Goal: Task Accomplishment & Management: Manage account settings

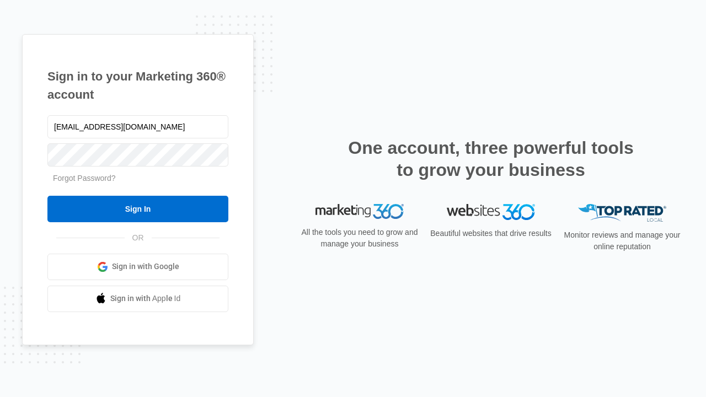
type input "dankie614@gmail.com"
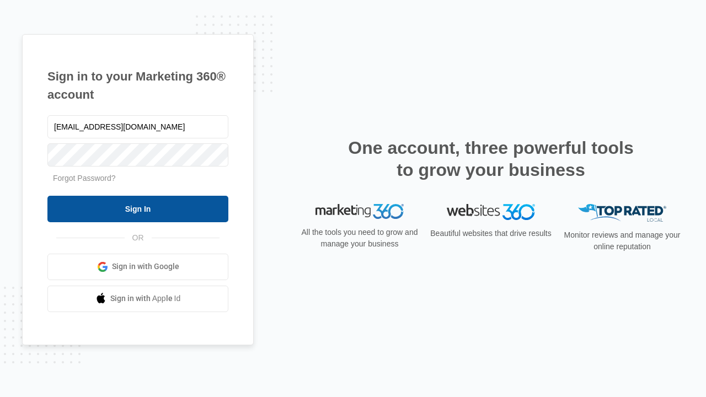
click at [138, 209] on input "Sign In" at bounding box center [137, 209] width 181 height 26
